Goal: Transaction & Acquisition: Purchase product/service

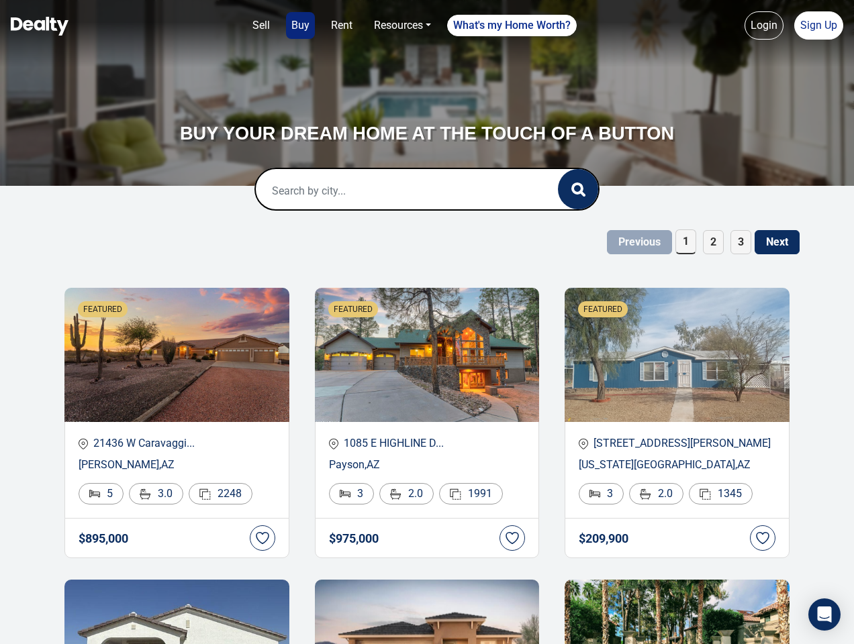
click at [261, 26] on link "Sell" at bounding box center [261, 25] width 28 height 27
click at [300, 26] on nav "Sell Buy Rent Resources Loan Calculator Loan Options Find an agent What's my Ho…" at bounding box center [427, 33] width 854 height 67
click at [342, 26] on nav "Sell Buy Rent Resources Loan Calculator Loan Options Find an agent What's my Ho…" at bounding box center [427, 33] width 854 height 67
click at [402, 26] on nav "Sell Buy Rent Resources Loan Calculator Loan Options Find an agent What's my Ho…" at bounding box center [427, 33] width 854 height 67
click at [512, 26] on nav "Sell Buy Rent Resources Loan Calculator Loan Options Find an agent What's my Ho…" at bounding box center [427, 33] width 854 height 67
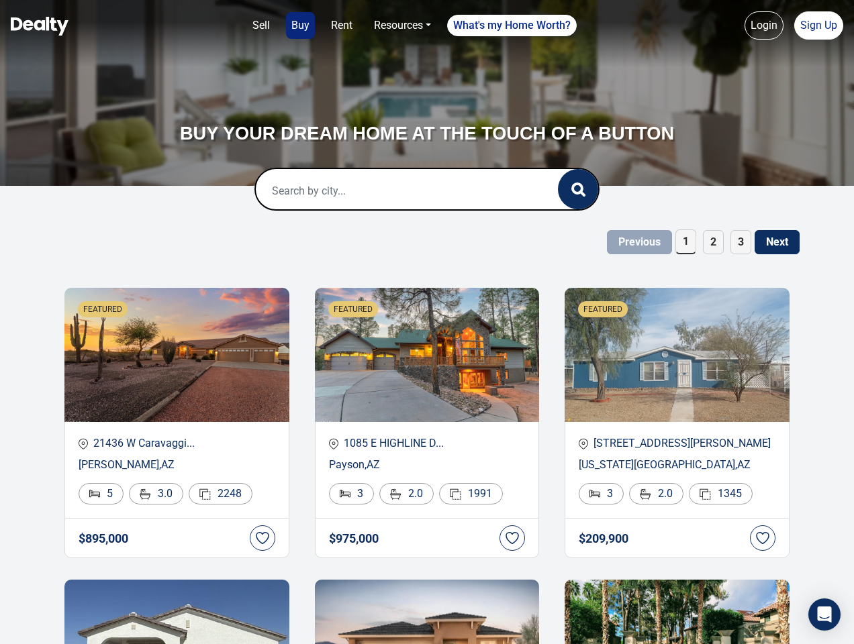
click at [764, 26] on nav "Sell Buy Rent Resources Loan Calculator Loan Options Find an agent What's my Ho…" at bounding box center [427, 33] width 854 height 67
click at [818, 26] on nav "Sell Buy Rent Resources Loan Calculator Loan Options Find an agent What's my Ho…" at bounding box center [427, 33] width 854 height 67
click at [578, 189] on icon "button" at bounding box center [578, 190] width 14 height 14
click at [685, 242] on span "1" at bounding box center [685, 242] width 21 height 25
